Goal: Navigation & Orientation: Understand site structure

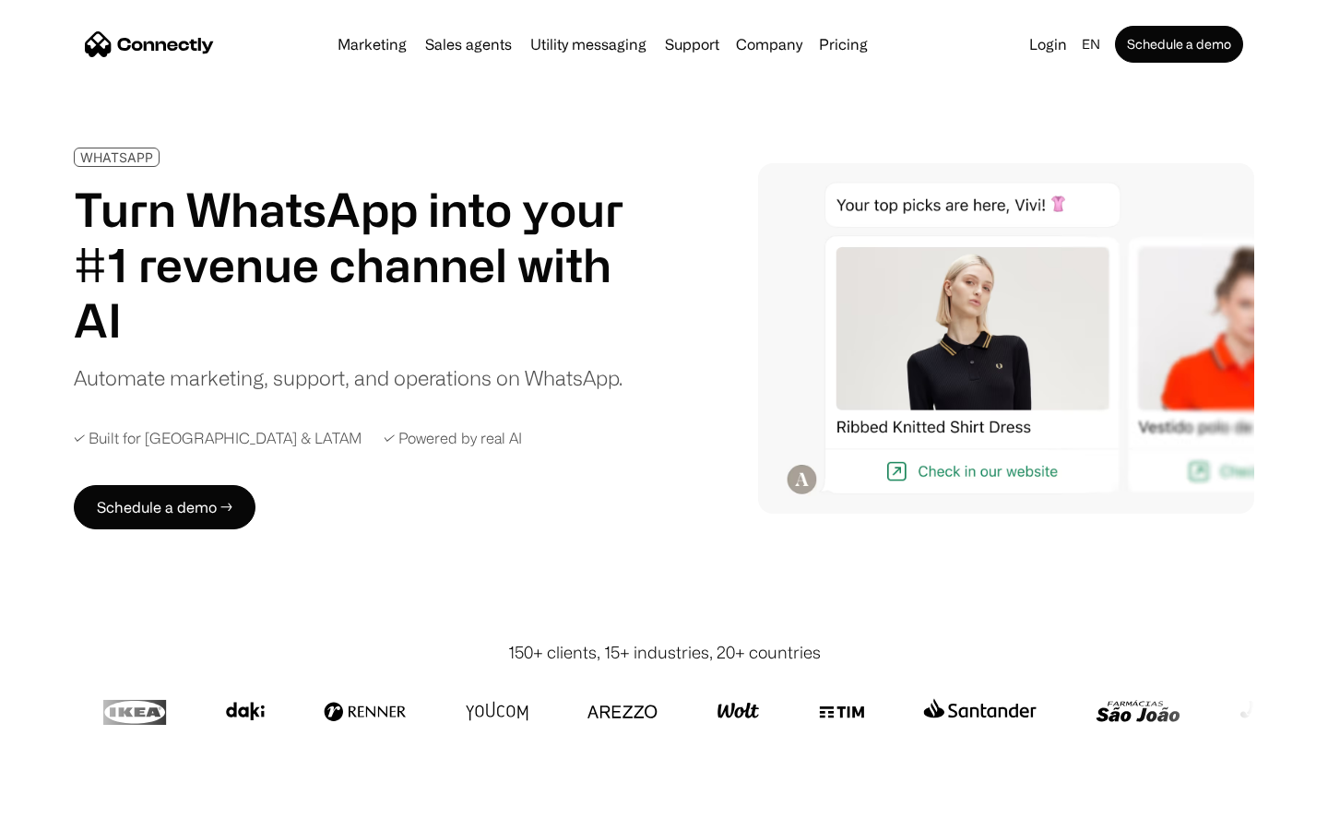
scroll to position [5989, 0]
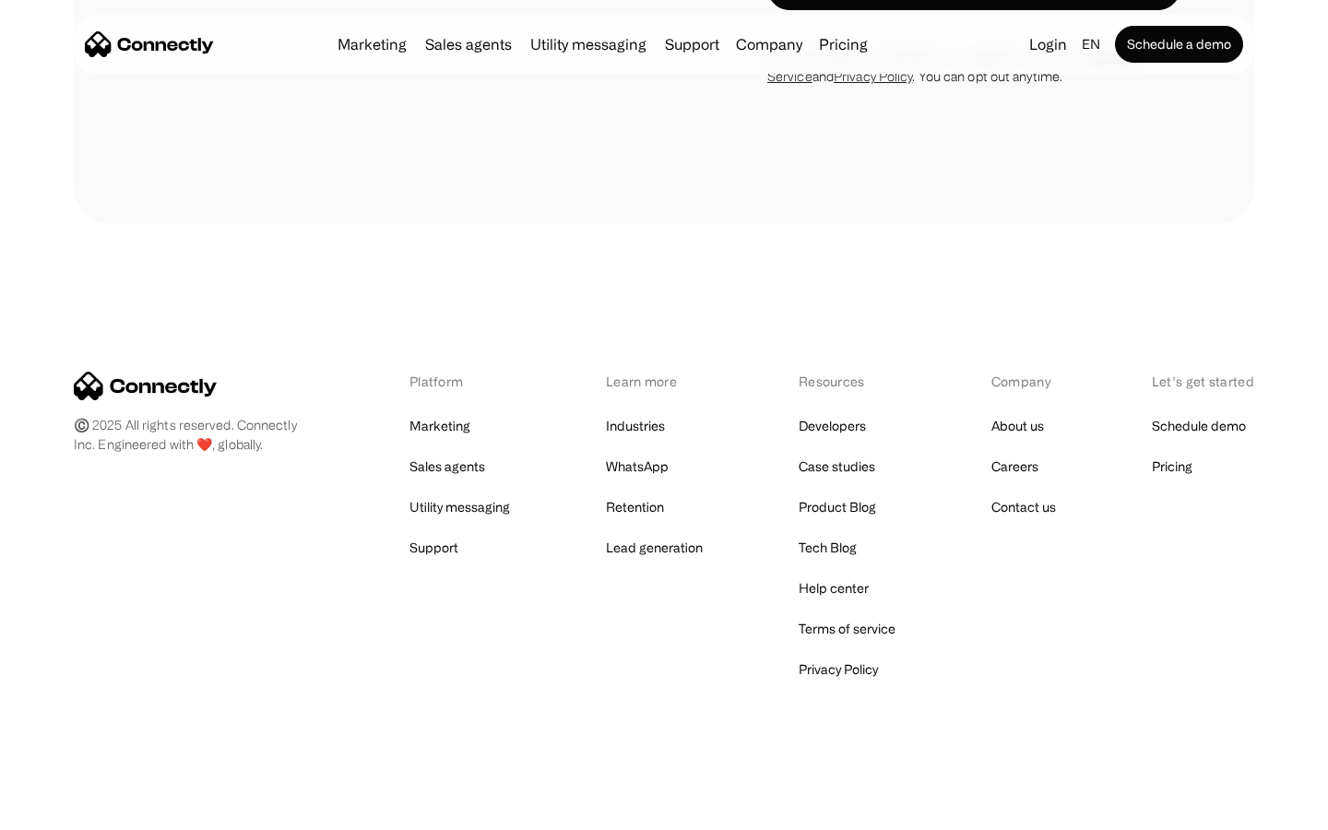
scroll to position [3488, 0]
